Goal: Communication & Community: Participate in discussion

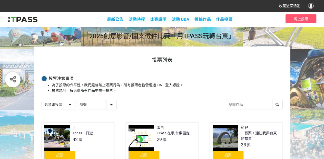
click at [95, 105] on select "隨機 作品 - 由新到舊 作品 - 由舊到新 票數 - 由多到少 票數 - 由少到多" at bounding box center [96, 104] width 39 height 9
select select "vote asc"
click at [77, 100] on select "隨機 作品 - 由新到舊 作品 - 由舊到新 票數 - 由多到少 票數 - 由少到多" at bounding box center [96, 104] width 39 height 9
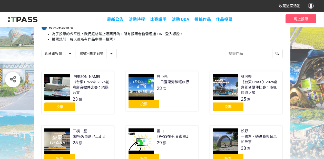
scroll to position [51, 0]
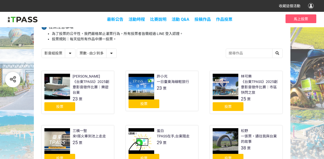
click at [64, 107] on div "投票" at bounding box center [59, 106] width 31 height 9
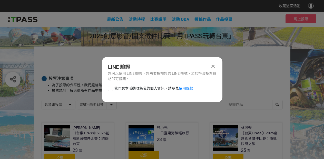
scroll to position [0, 0]
click at [108, 88] on div at bounding box center [110, 88] width 5 height 5
checkbox input "true"
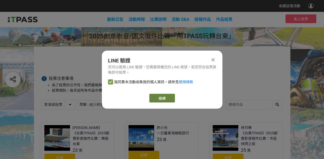
click at [159, 98] on link "繼續" at bounding box center [162, 98] width 26 height 9
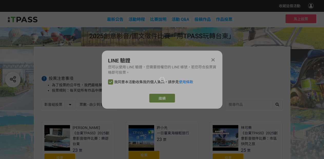
click at [160, 99] on div at bounding box center [162, 79] width 324 height 159
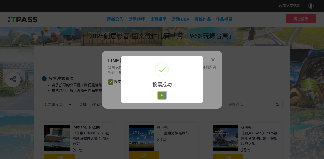
click at [162, 95] on button "好" at bounding box center [162, 94] width 8 height 7
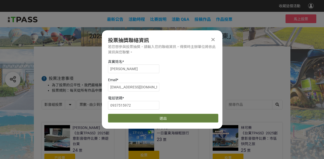
click at [155, 119] on button "送出" at bounding box center [163, 118] width 110 height 9
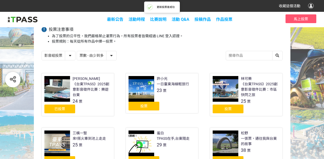
scroll to position [51, 0]
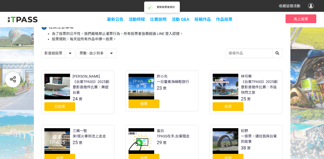
click at [63, 53] on select "影音組投票 圖文組投票" at bounding box center [58, 53] width 33 height 9
select select "13139"
click at [42, 49] on select "影音組投票 圖文組投票" at bounding box center [58, 53] width 33 height 9
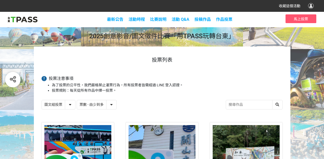
click at [92, 105] on select "隨機 作品 - 由新到舊 作品 - 由舊到新 票數 - 由多到少 票數 - 由少到多" at bounding box center [96, 104] width 39 height 9
click at [77, 100] on select "隨機 作品 - 由新到舊 作品 - 由舊到新 票數 - 由多到少 票數 - 由少到多" at bounding box center [96, 104] width 39 height 9
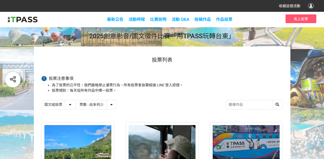
click at [91, 106] on select "隨機 作品 - 由新到舊 作品 - 由舊到新 票數 - 由多到少 票數 - 由少到多" at bounding box center [96, 104] width 39 height 9
select select "vote asc"
click at [77, 100] on select "隨機 作品 - 由新到舊 作品 - 由舊到新 票數 - 由多到少 票數 - 由少到多" at bounding box center [96, 104] width 39 height 9
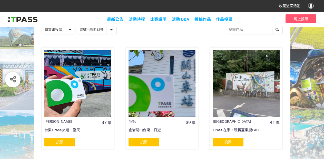
scroll to position [102, 0]
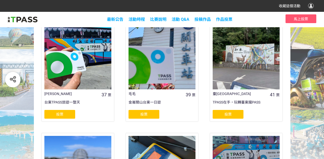
click at [65, 117] on div "投票" at bounding box center [59, 114] width 31 height 9
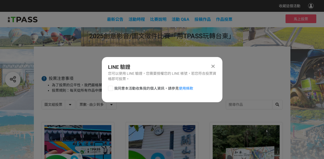
scroll to position [0, 0]
click at [111, 87] on div at bounding box center [110, 88] width 5 height 5
checkbox input "true"
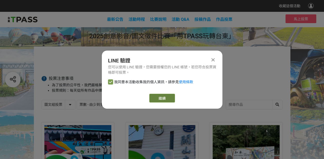
click at [161, 97] on link "繼續" at bounding box center [162, 98] width 26 height 9
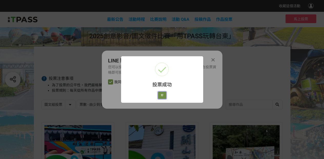
click at [160, 94] on button "好" at bounding box center [162, 94] width 8 height 7
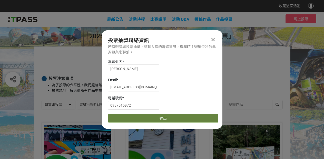
click at [162, 117] on button "送出" at bounding box center [163, 118] width 110 height 9
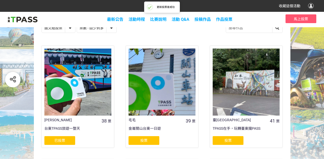
scroll to position [102, 0]
